Goal: Navigation & Orientation: Go to known website

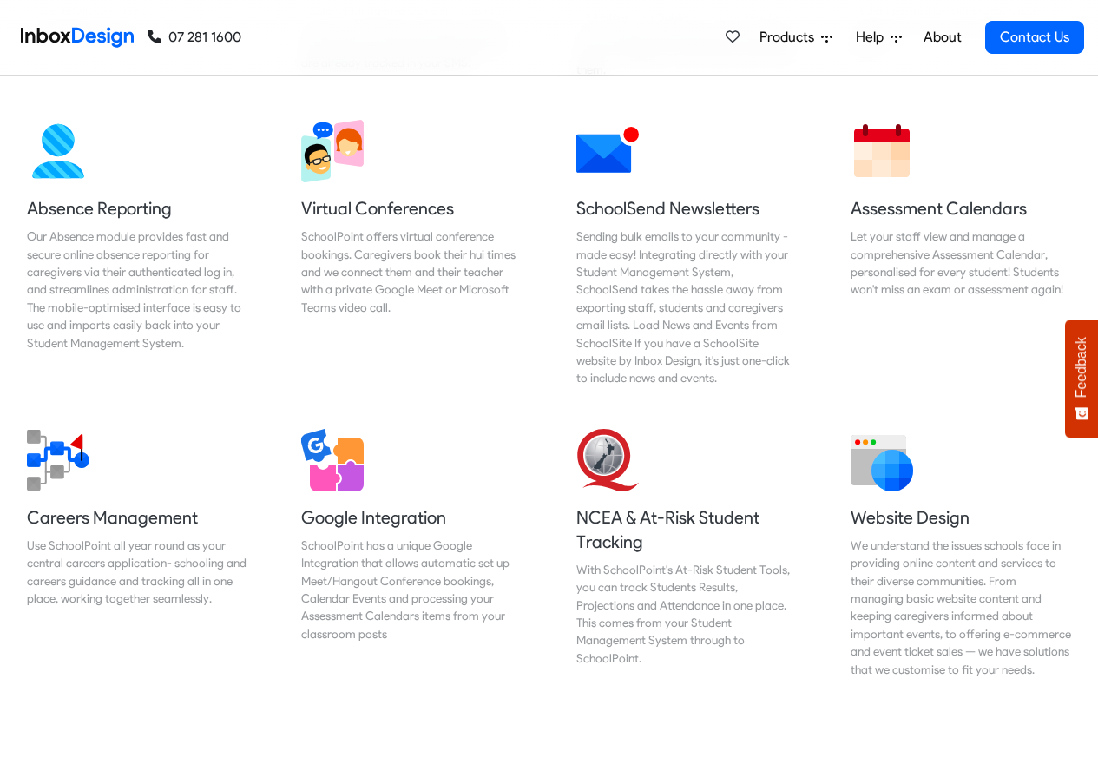
scroll to position [1459, 0]
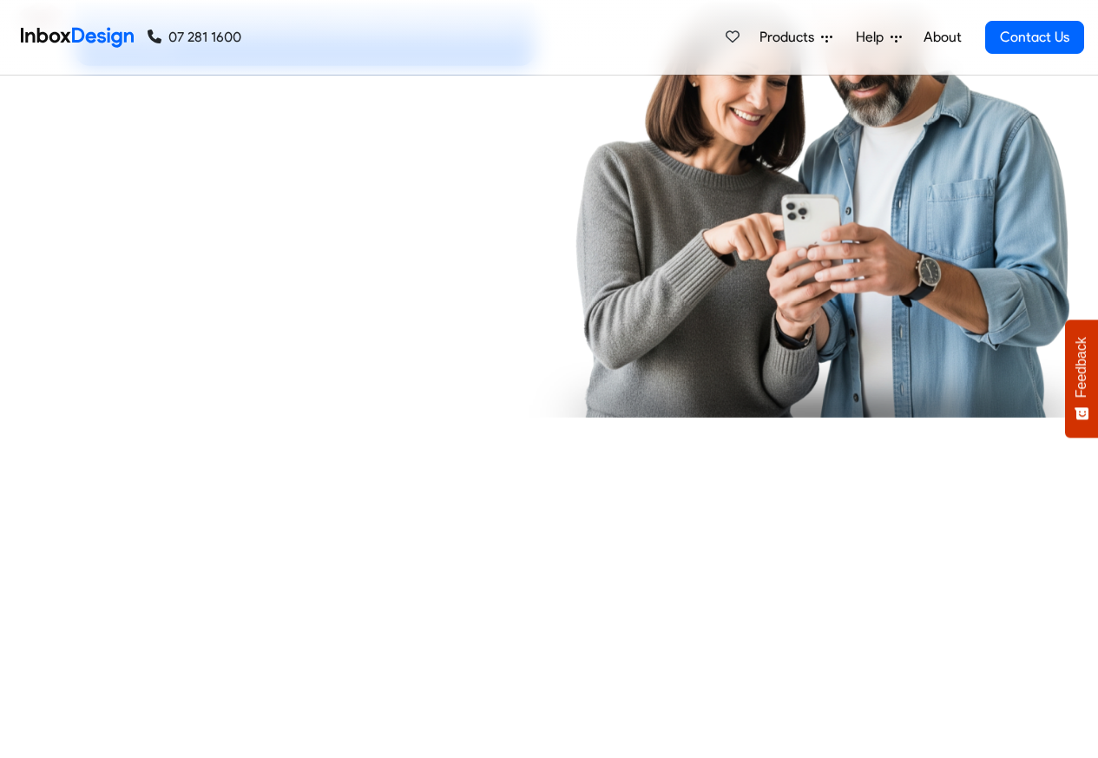
checkbox input "true"
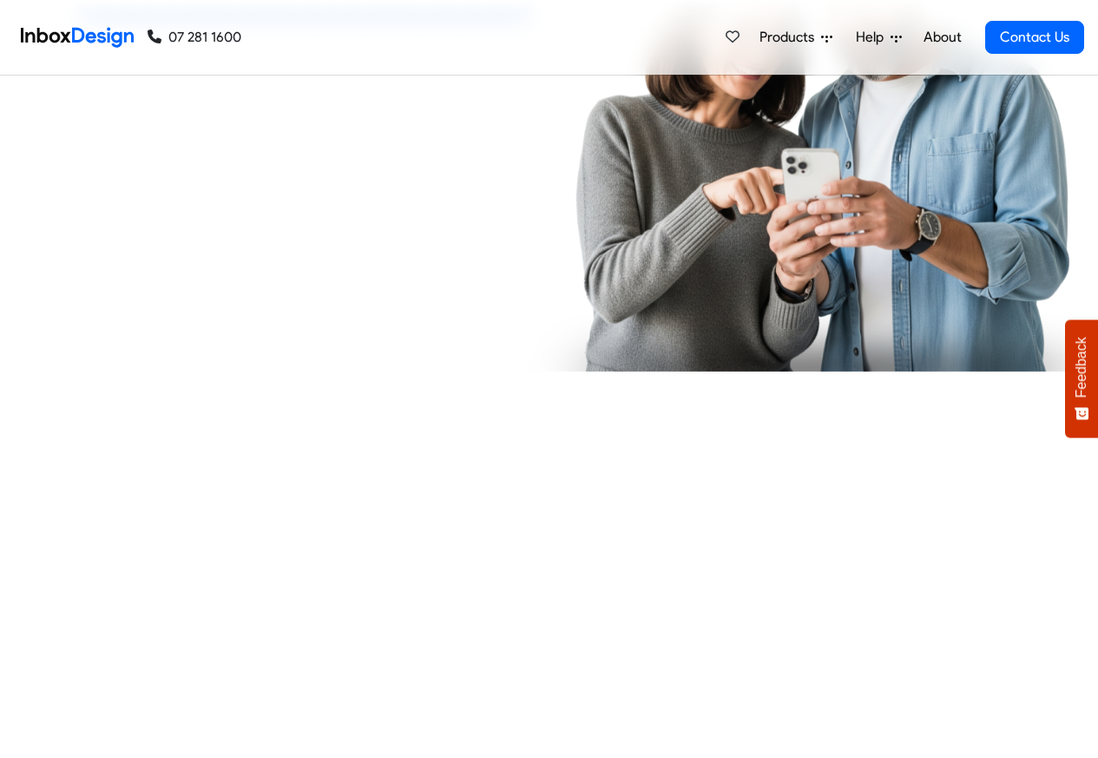
checkbox input "true"
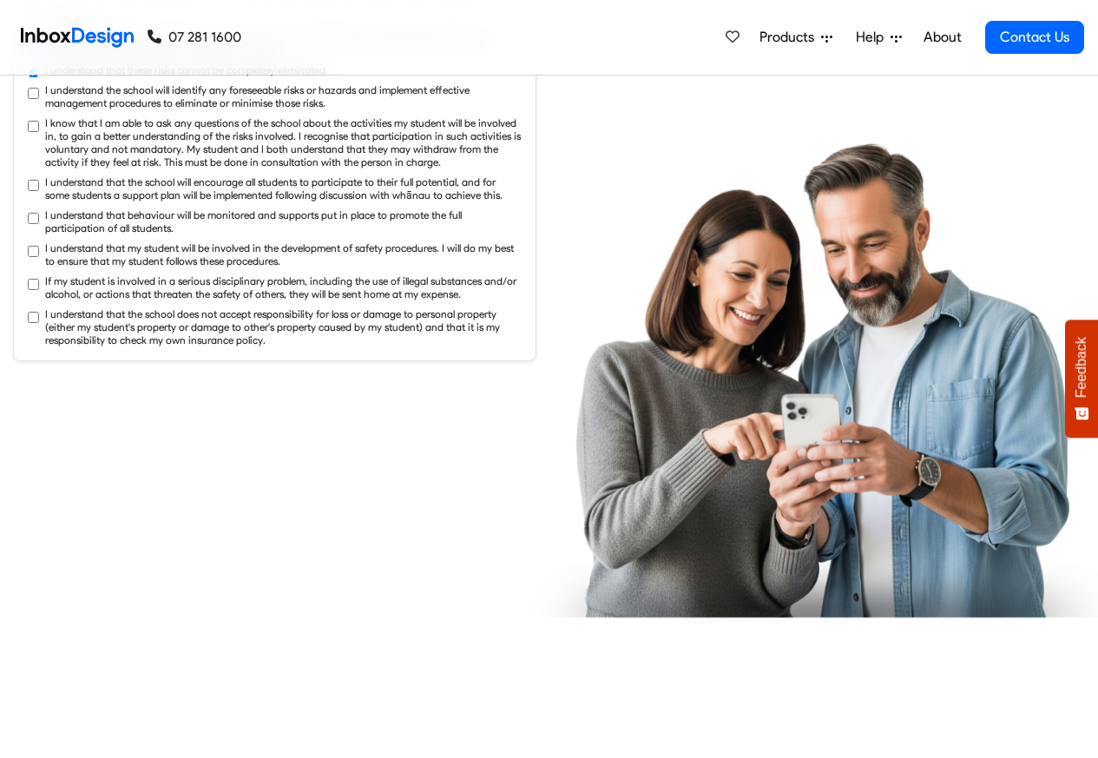
checkbox input "true"
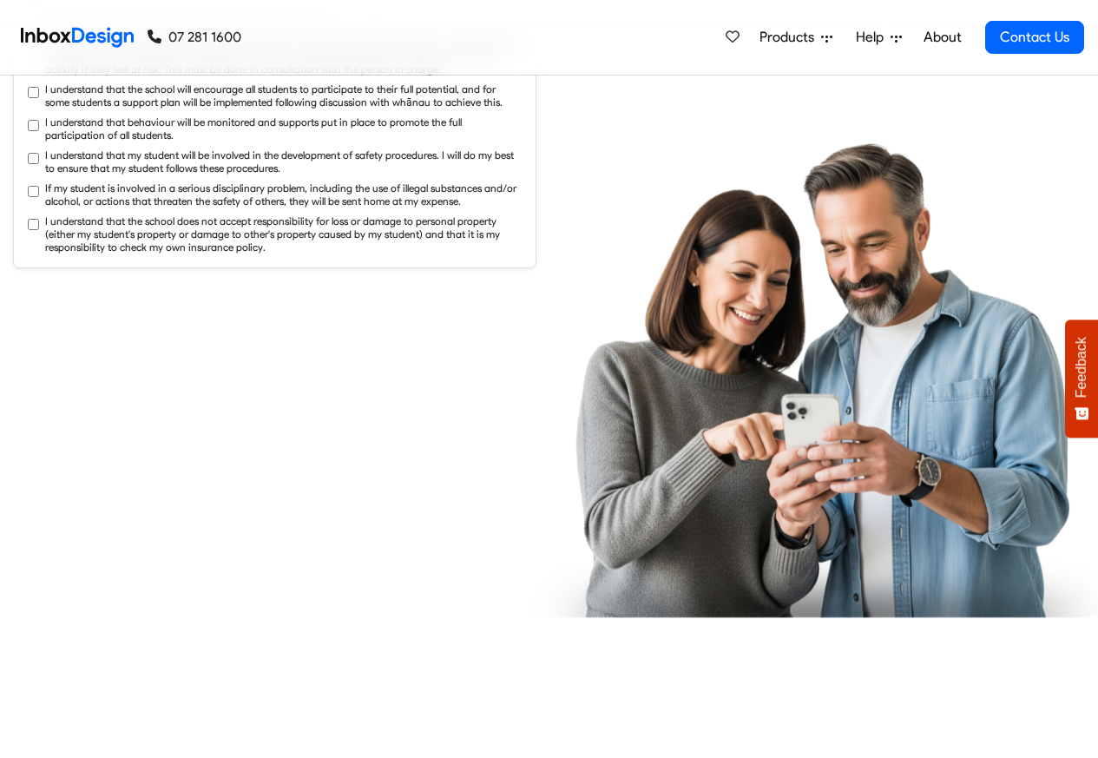
checkbox input "true"
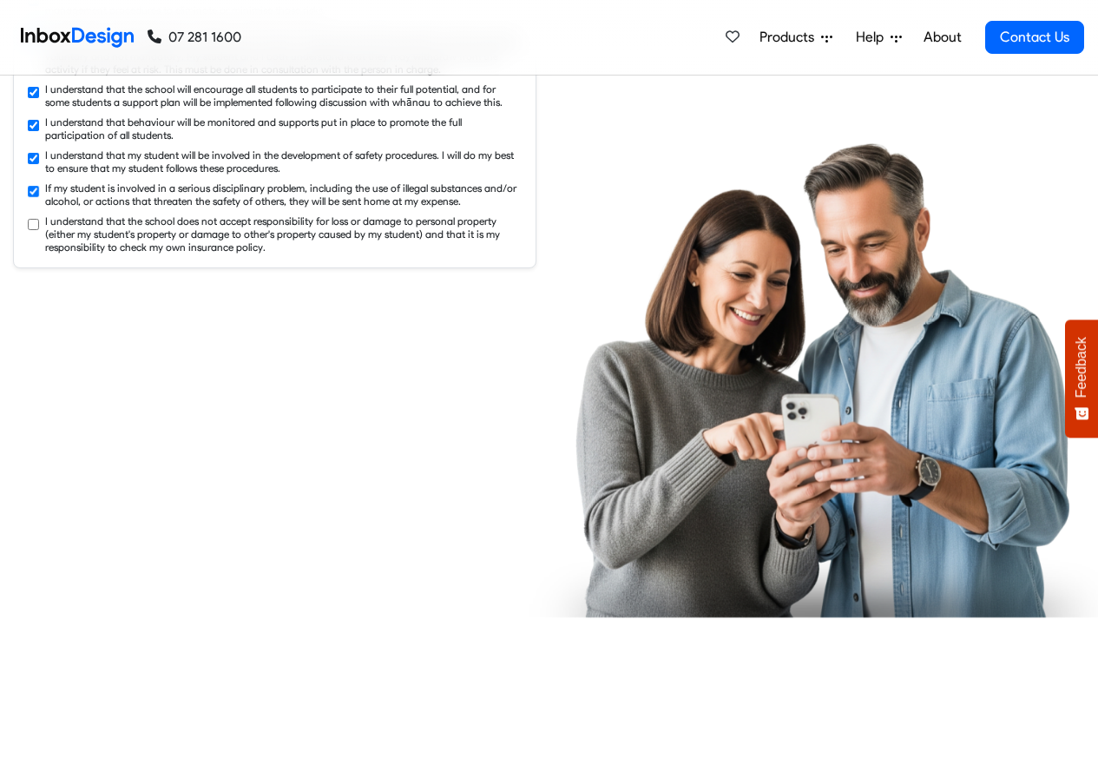
checkbox input "true"
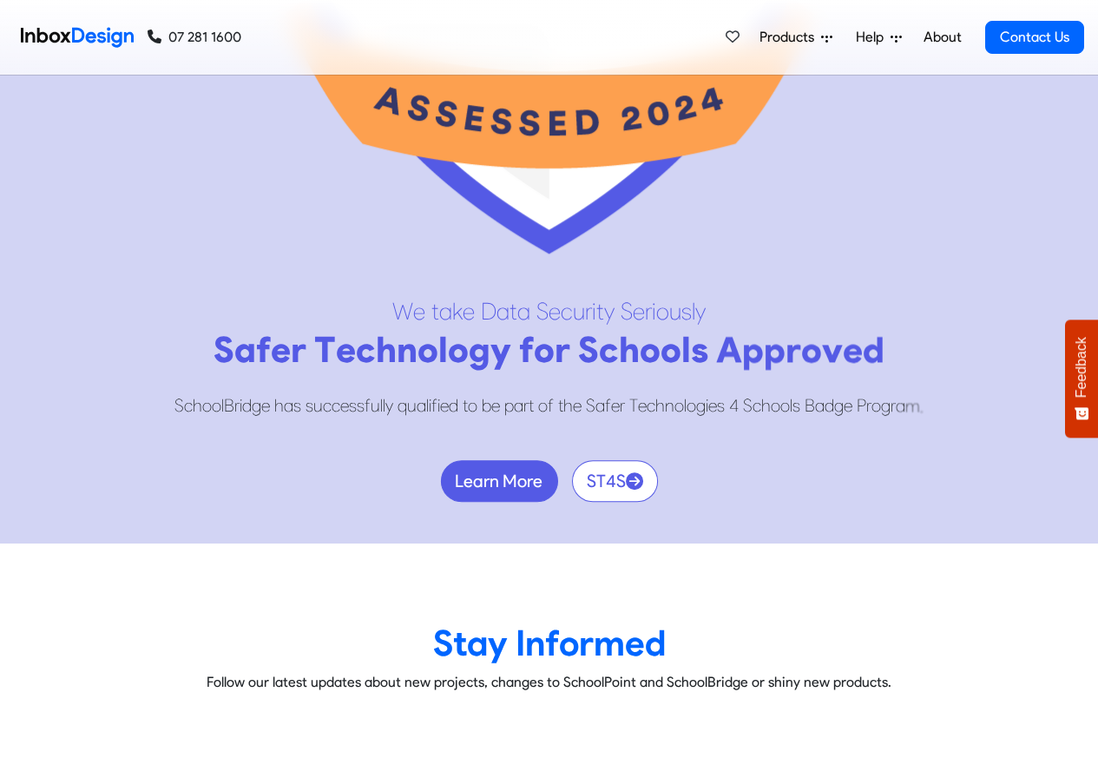
scroll to position [9377, 0]
